Goal: Task Accomplishment & Management: Use online tool/utility

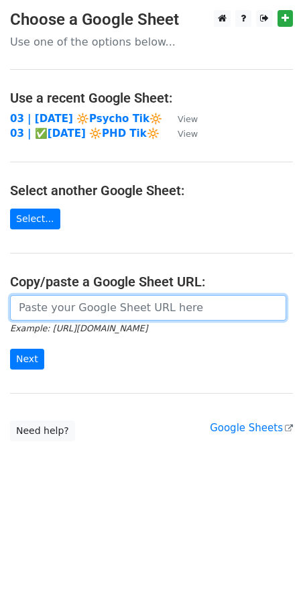
click at [85, 309] on input "url" at bounding box center [148, 307] width 276 height 25
paste input "[URL][DOMAIN_NAME]"
type input "https://docs.google.com/spreadsheets/d/1U4QHbRU1k908mDutfHMt1pQDa-xKYOGhp2xVvY8…"
click at [10, 349] on input "Next" at bounding box center [27, 359] width 34 height 21
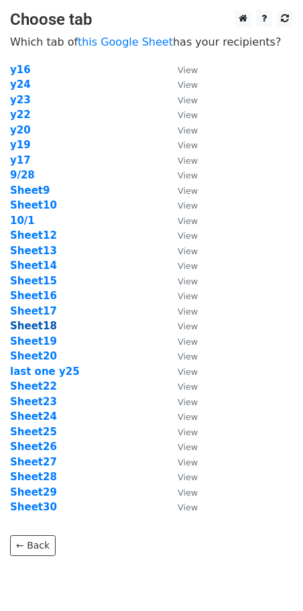
click at [42, 323] on strong "Sheet18" at bounding box center [33, 326] width 47 height 12
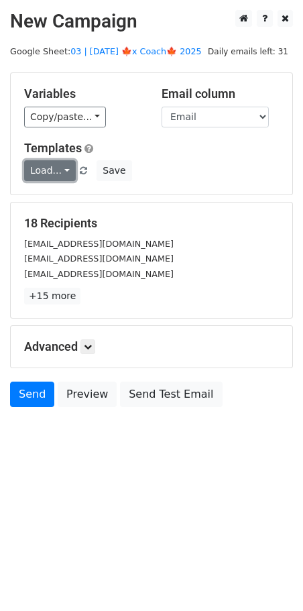
click at [54, 164] on link "Load..." at bounding box center [50, 170] width 52 height 21
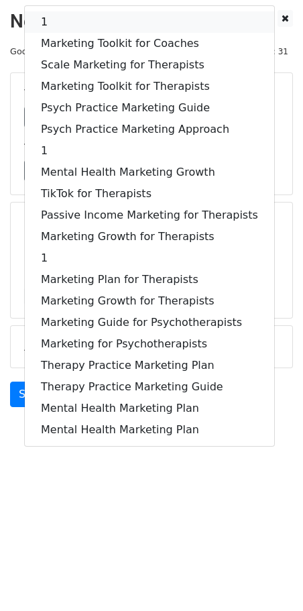
click at [102, 27] on link "1" at bounding box center [149, 21] width 249 height 21
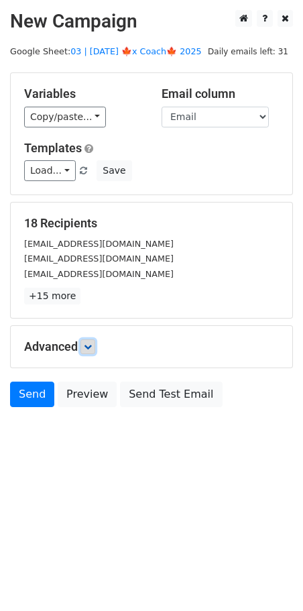
click at [90, 339] on link at bounding box center [87, 346] width 15 height 15
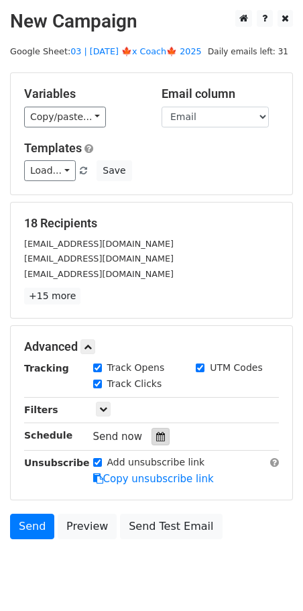
click at [156, 436] on icon at bounding box center [160, 436] width 9 height 9
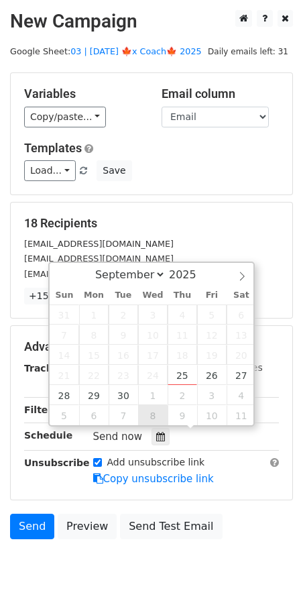
type input "2025-10-08 12:00"
select select "9"
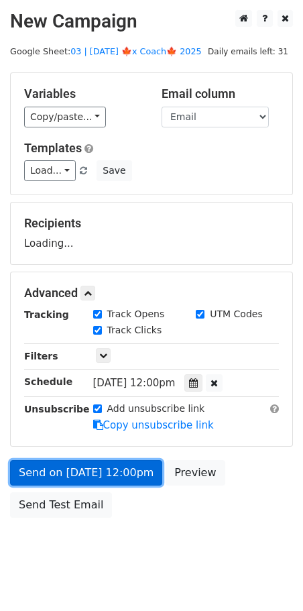
click at [131, 482] on link "Send on Oct 8 at 12:00pm" at bounding box center [86, 472] width 152 height 25
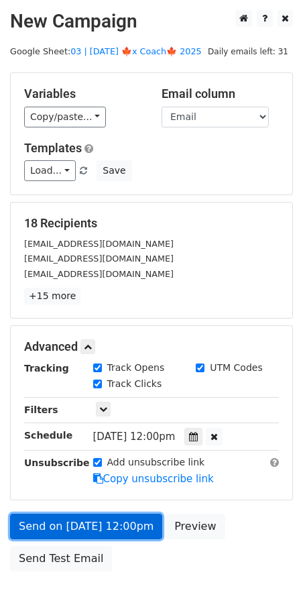
click at [101, 514] on link "Send on Oct 8 at 12:00pm" at bounding box center [86, 526] width 152 height 25
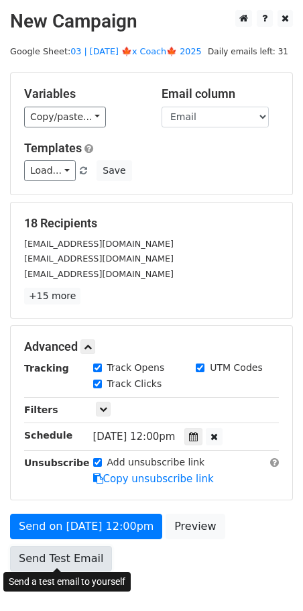
click at [57, 556] on link "Send Test Email" at bounding box center [61, 558] width 102 height 25
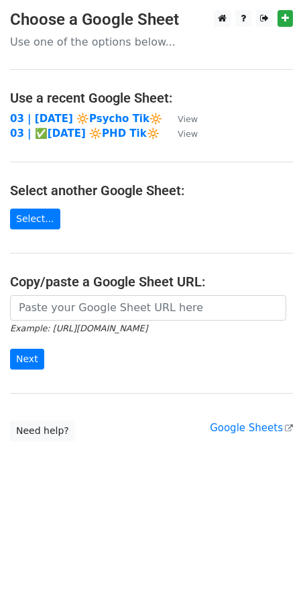
click at [175, 185] on h4 "Select another Google Sheet:" at bounding box center [151, 190] width 283 height 16
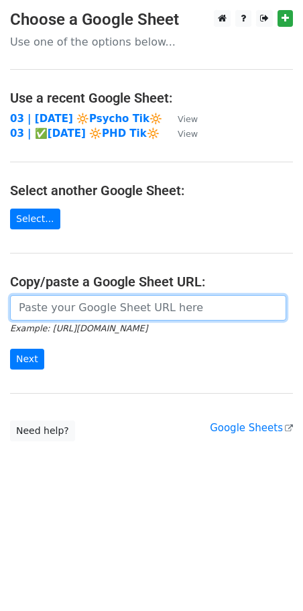
click at [74, 307] on input "url" at bounding box center [148, 307] width 276 height 25
paste input "https://docs.google.com/spreadsheets/d/1U4QHbRU1k908mDutfHMt1pQDa-xKYOGhp2xVvY8…"
type input "https://docs.google.com/spreadsheets/d/1U4QHbRU1k908mDutfHMt1pQDa-xKYOGhp2xVvY8…"
click at [10, 349] on input "Next" at bounding box center [27, 359] width 34 height 21
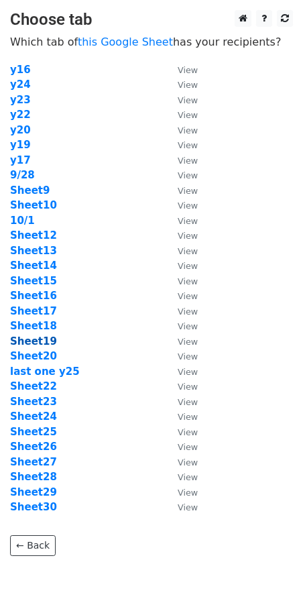
click at [40, 341] on strong "Sheet19" at bounding box center [33, 341] width 47 height 12
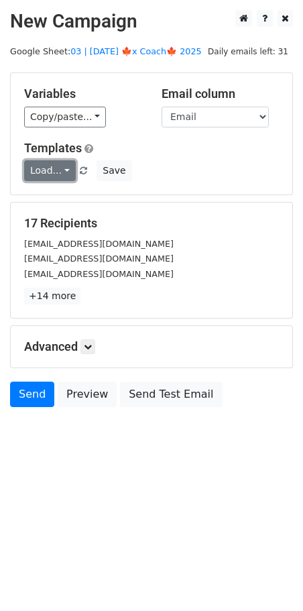
click at [53, 171] on link "Load..." at bounding box center [50, 170] width 52 height 21
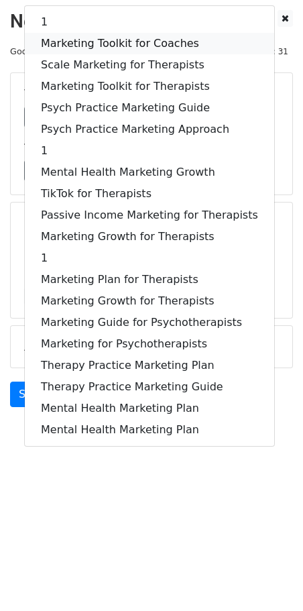
click at [103, 50] on link "Marketing Toolkit for Coaches" at bounding box center [149, 43] width 249 height 21
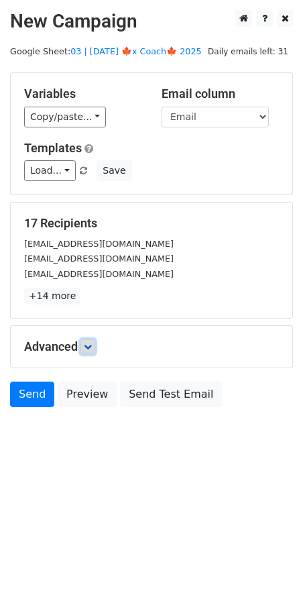
click at [91, 344] on icon at bounding box center [88, 347] width 8 height 8
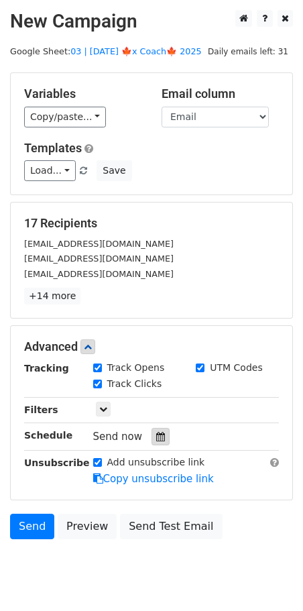
click at [152, 439] on div at bounding box center [161, 436] width 18 height 17
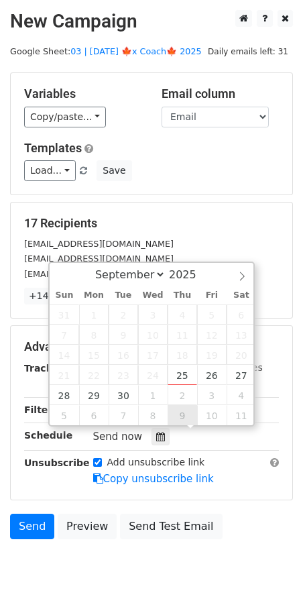
type input "2025-10-09 12:00"
select select "9"
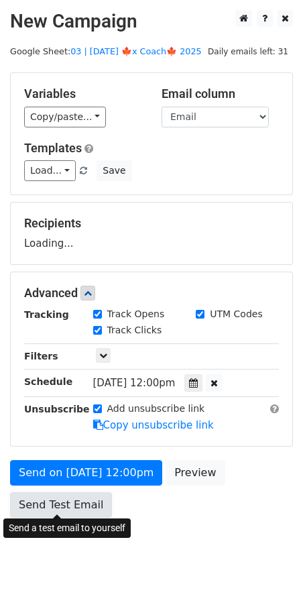
click at [69, 508] on form "Variables Copy/paste... {{Email}} Email column Email Templates Load... 1 Market…" at bounding box center [151, 298] width 283 height 452
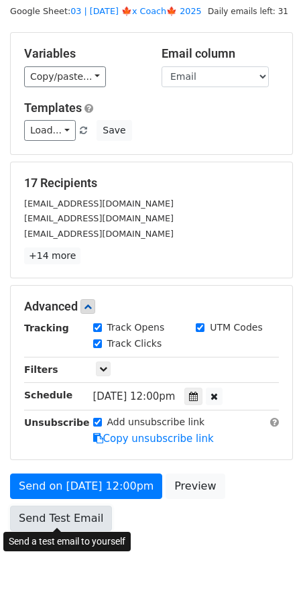
scroll to position [40, 0]
click at [85, 506] on link "Send Test Email" at bounding box center [61, 518] width 102 height 25
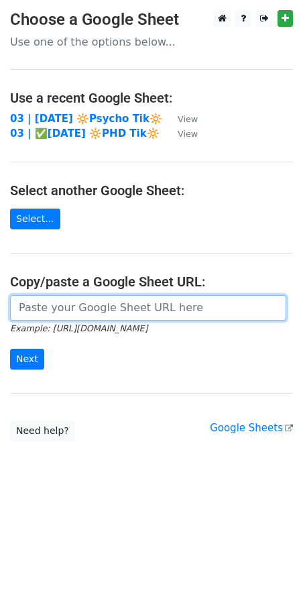
click at [117, 304] on input "url" at bounding box center [148, 307] width 276 height 25
paste input "[URL][DOMAIN_NAME]"
type input "[URL][DOMAIN_NAME]"
click at [10, 349] on input "Next" at bounding box center [27, 359] width 34 height 21
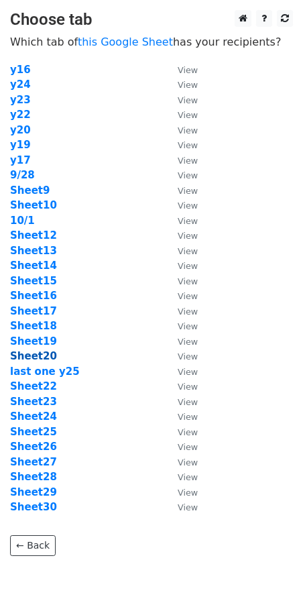
click at [40, 357] on strong "Sheet20" at bounding box center [33, 356] width 47 height 12
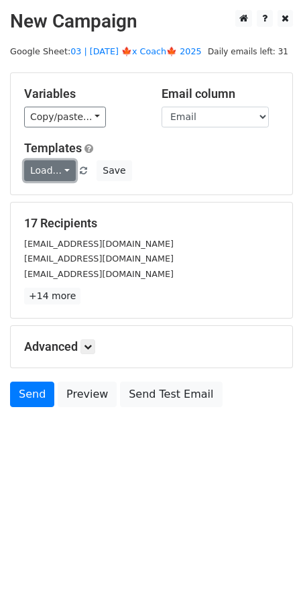
click at [51, 171] on link "Load..." at bounding box center [50, 170] width 52 height 21
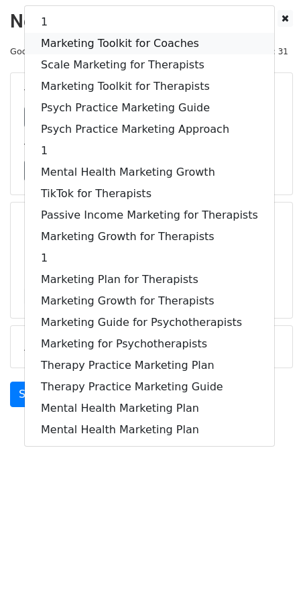
click at [129, 52] on link "Marketing Toolkit for Coaches" at bounding box center [149, 43] width 249 height 21
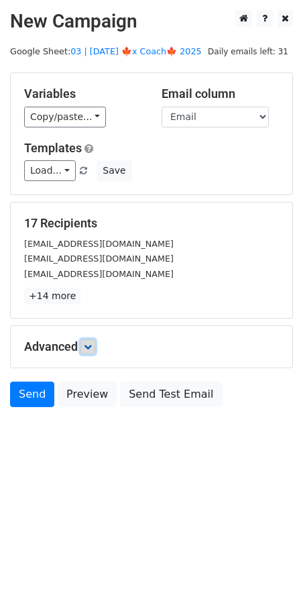
click at [86, 345] on icon at bounding box center [88, 347] width 8 height 8
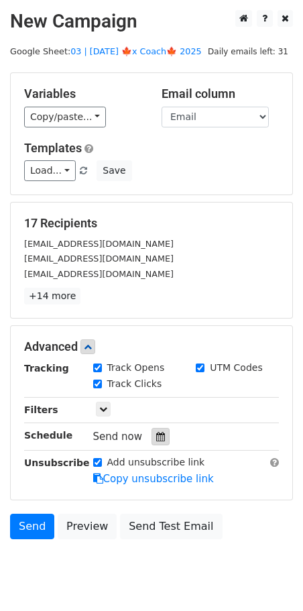
click at [157, 434] on icon at bounding box center [160, 436] width 9 height 9
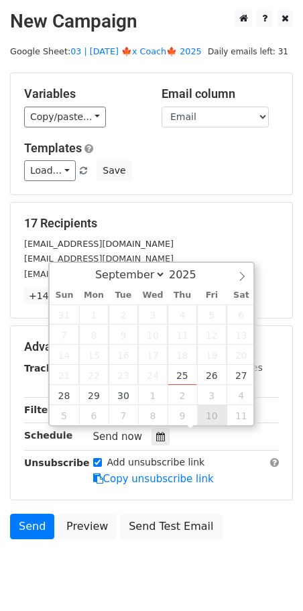
type input "[DATE] 12:00"
select select "9"
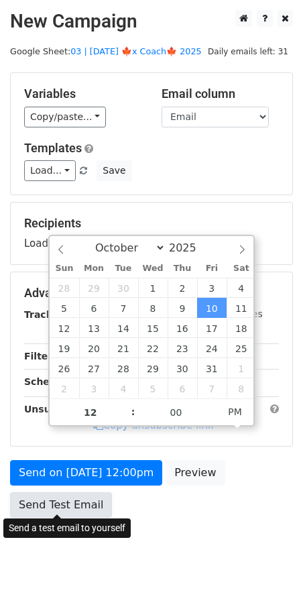
click at [84, 501] on link "Send Test Email" at bounding box center [61, 504] width 102 height 25
